Goal: Task Accomplishment & Management: Manage account settings

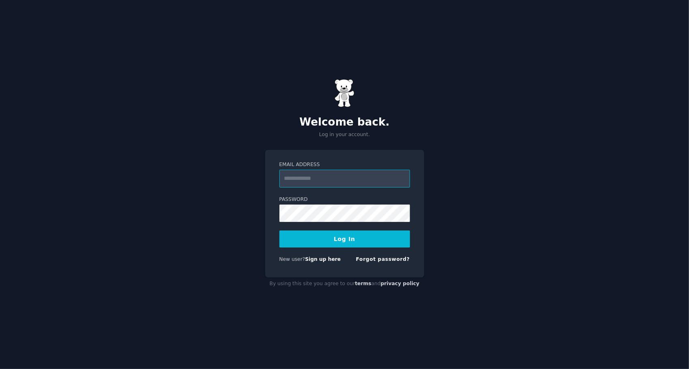
paste input "**********"
type input "**********"
click at [346, 239] on button "Log In" at bounding box center [344, 239] width 130 height 17
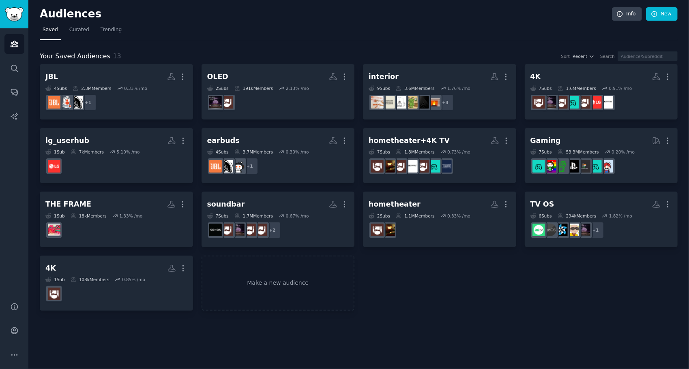
click at [430, 26] on nav "Saved Curated Trending" at bounding box center [358, 32] width 637 height 17
